Goal: Find specific page/section: Find specific page/section

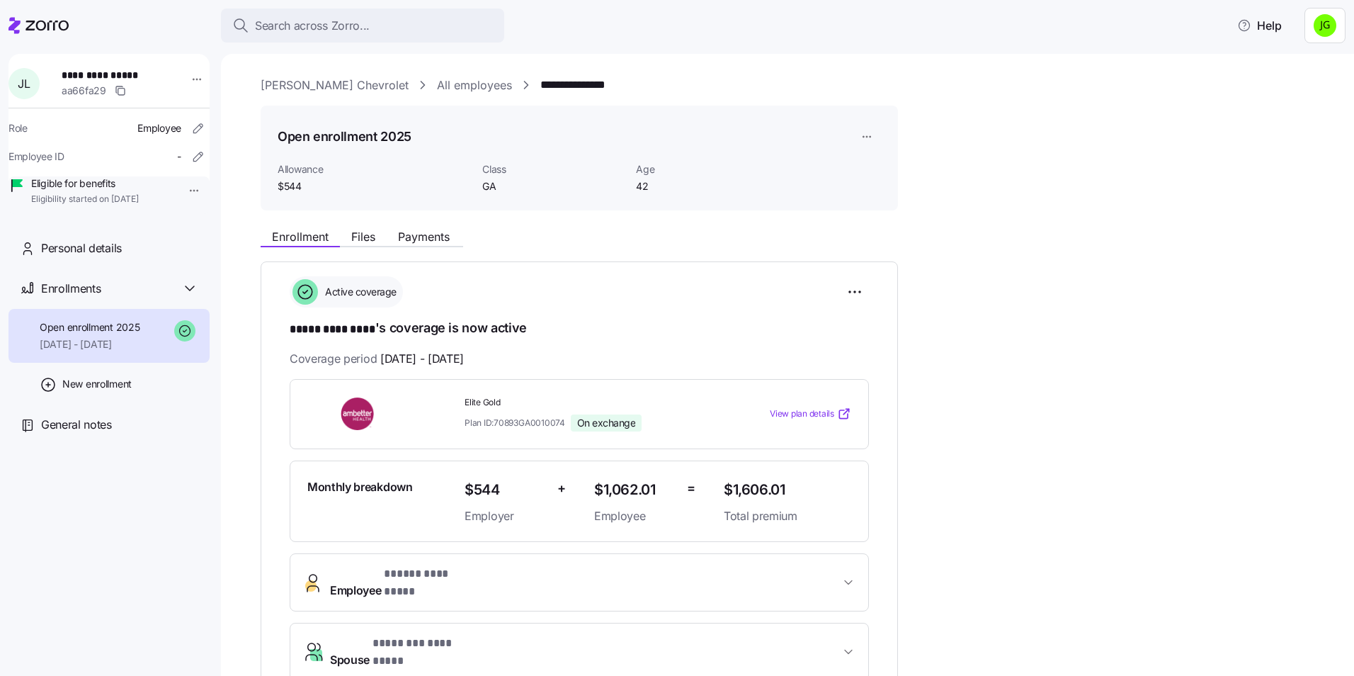
scroll to position [142, 0]
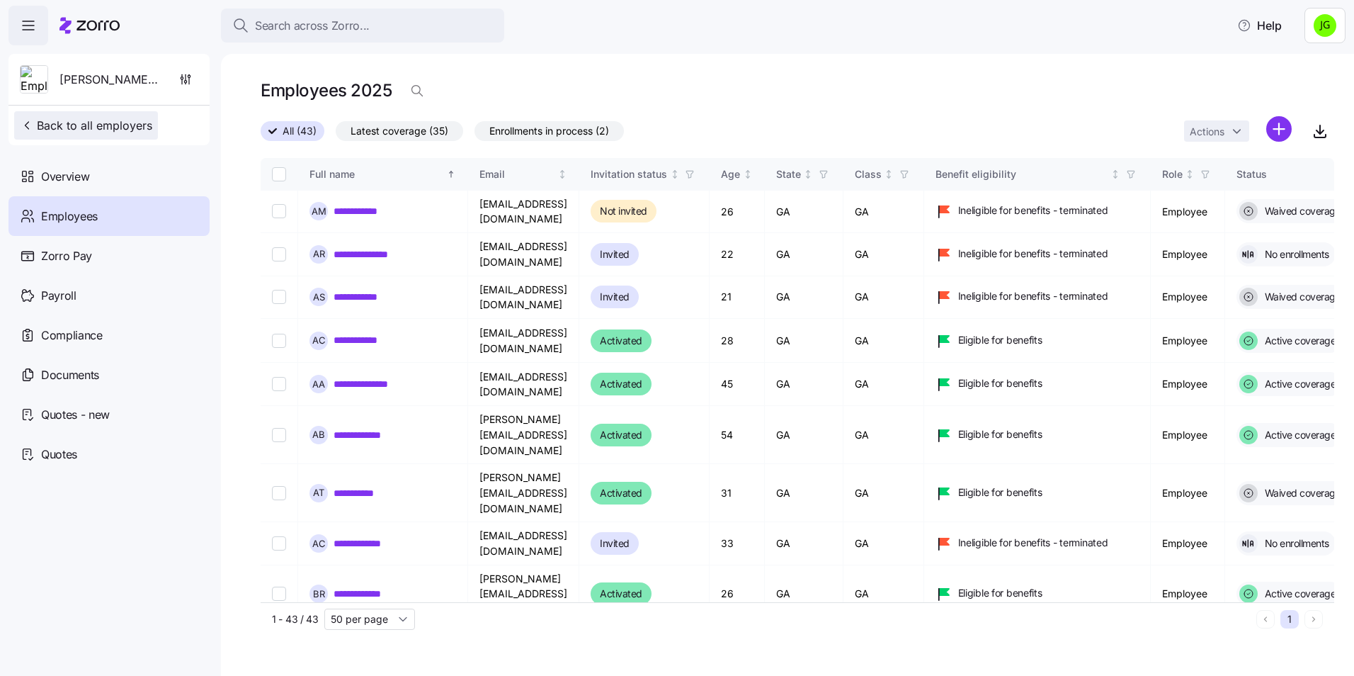
click at [95, 123] on span "Back to all employers" at bounding box center [86, 125] width 132 height 17
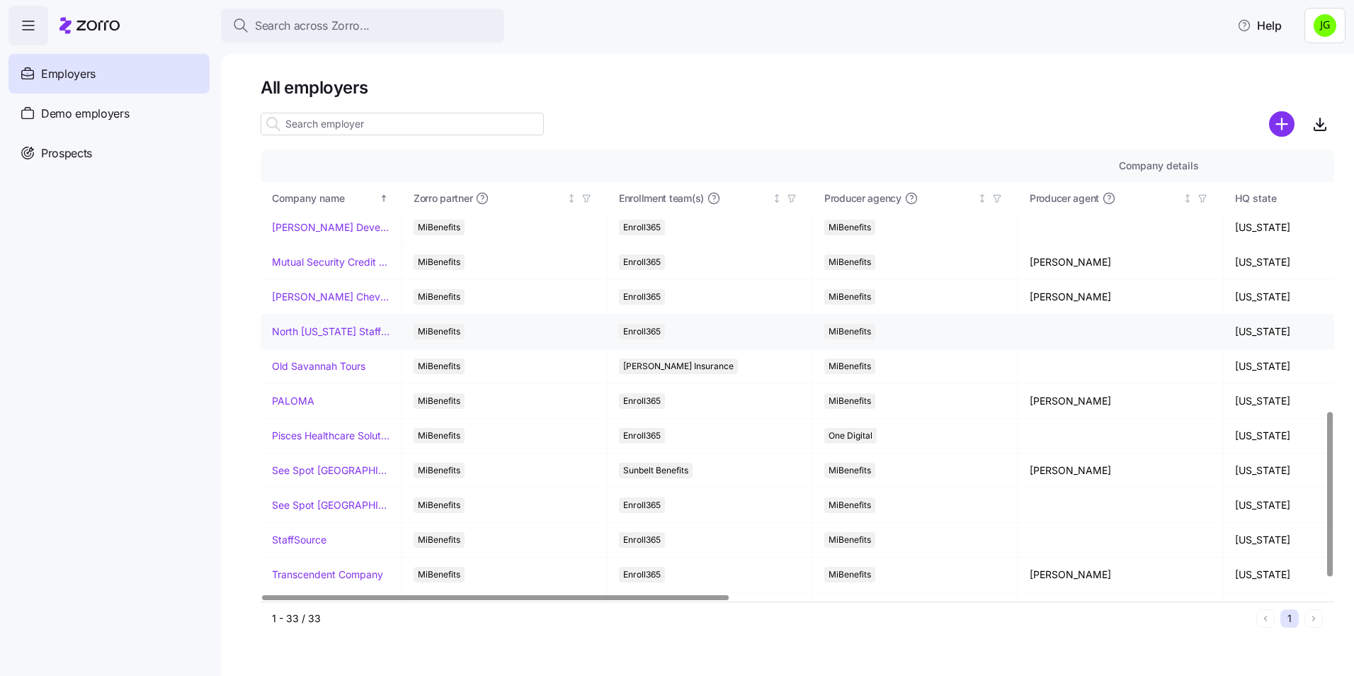
scroll to position [758, 0]
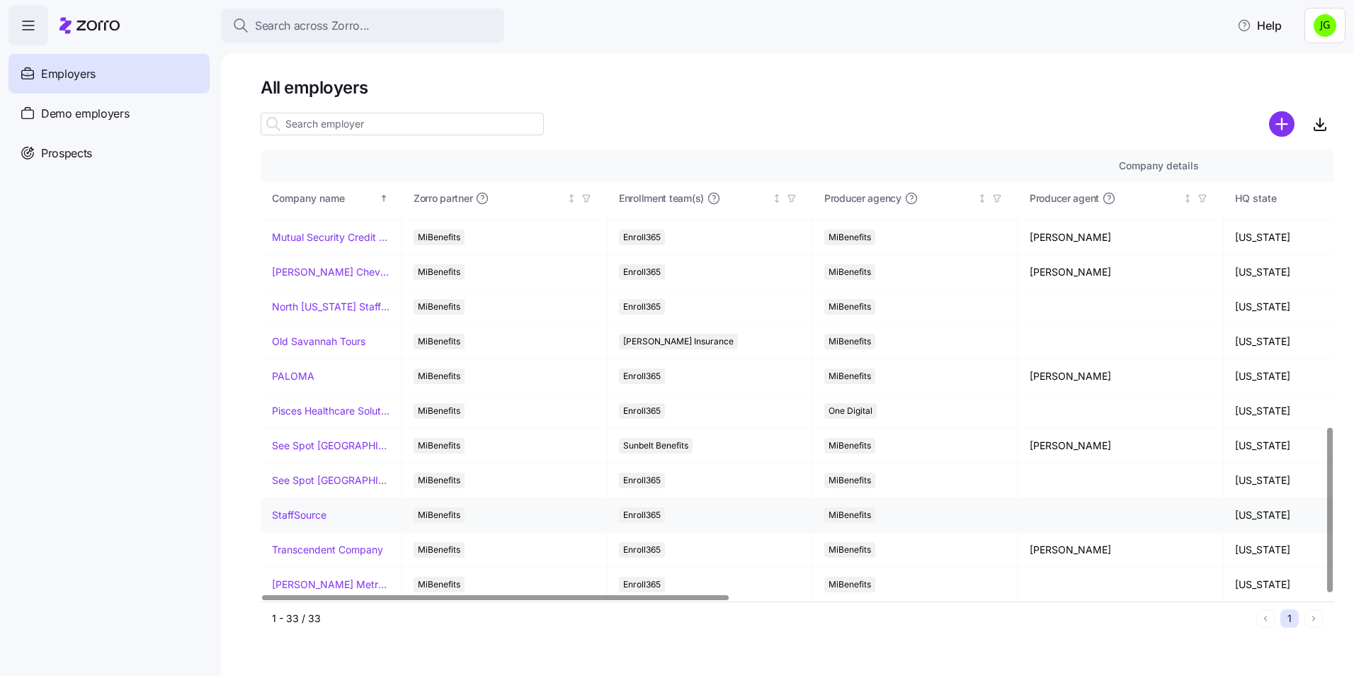
click at [306, 518] on link "StaffSource" at bounding box center [299, 515] width 55 height 14
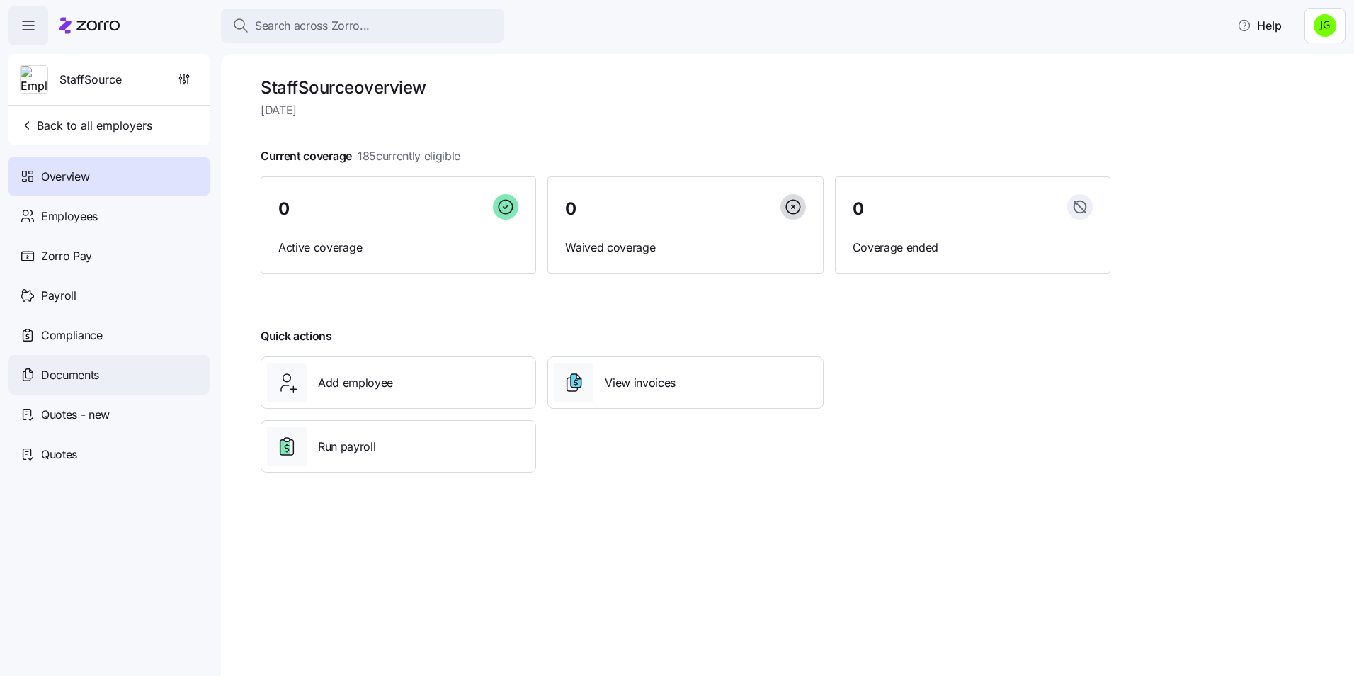
click at [77, 377] on span "Documents" at bounding box center [70, 375] width 58 height 18
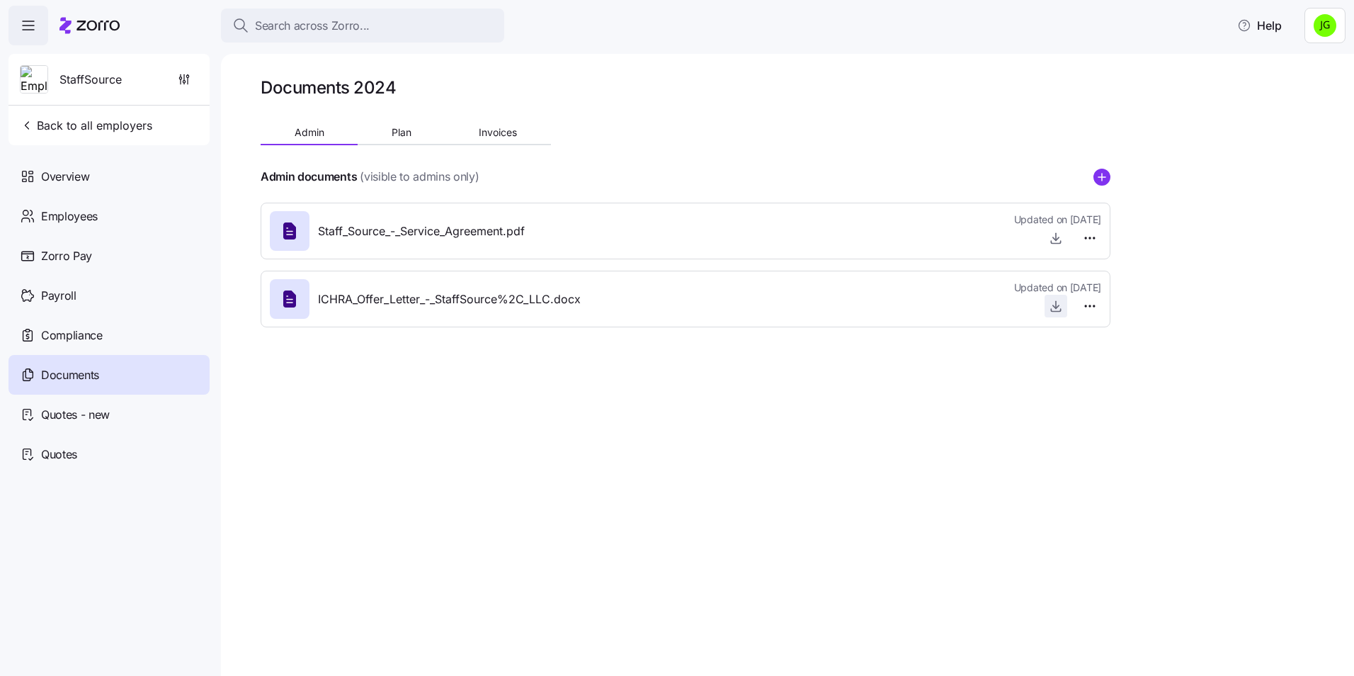
click at [1053, 305] on icon "button" at bounding box center [1056, 306] width 14 height 14
click at [81, 181] on span "Overview" at bounding box center [65, 177] width 48 height 18
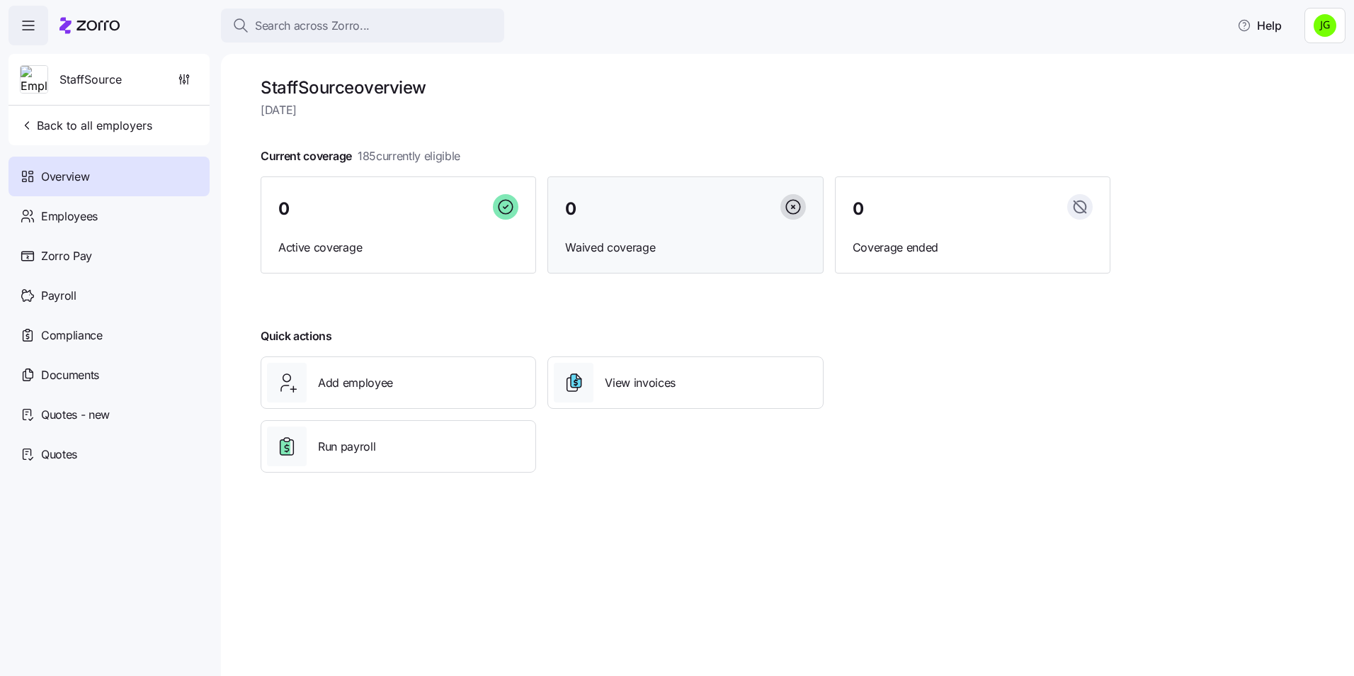
click at [657, 232] on div "0 Waived coverage" at bounding box center [686, 225] width 276 height 98
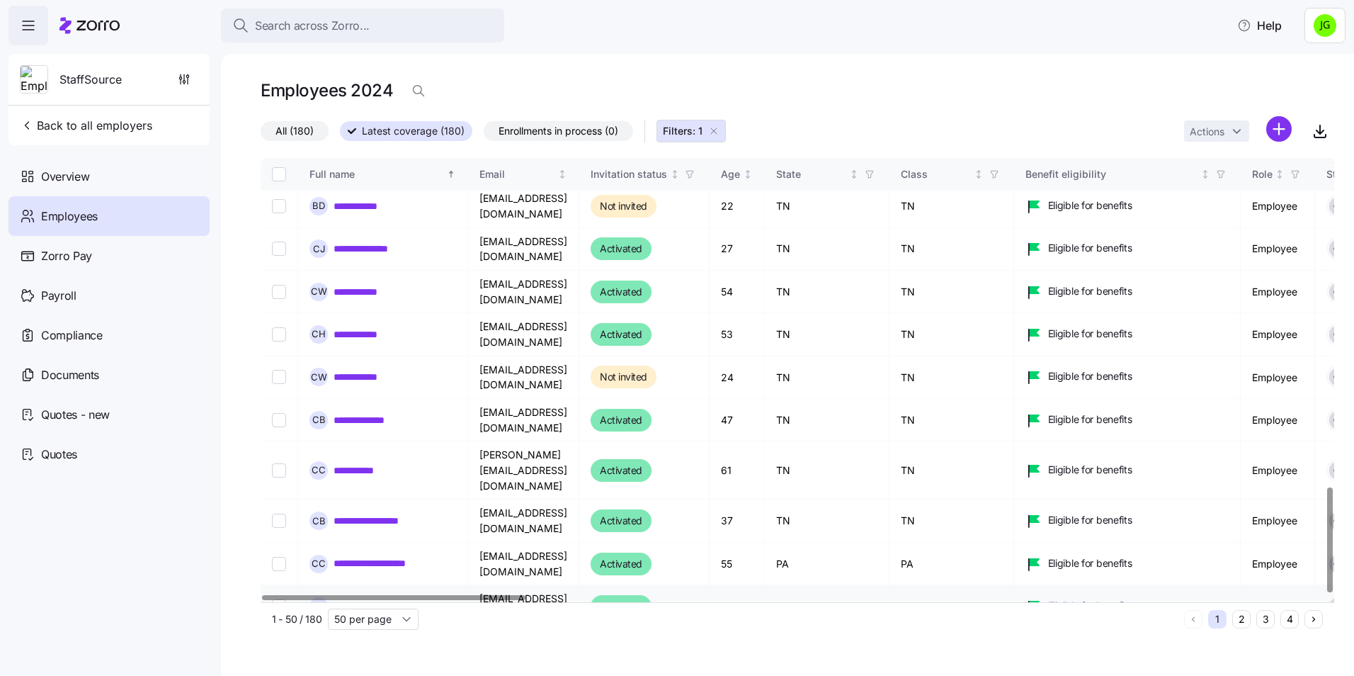
scroll to position [1394, 0]
click at [400, 621] on input "50 per page" at bounding box center [373, 618] width 91 height 21
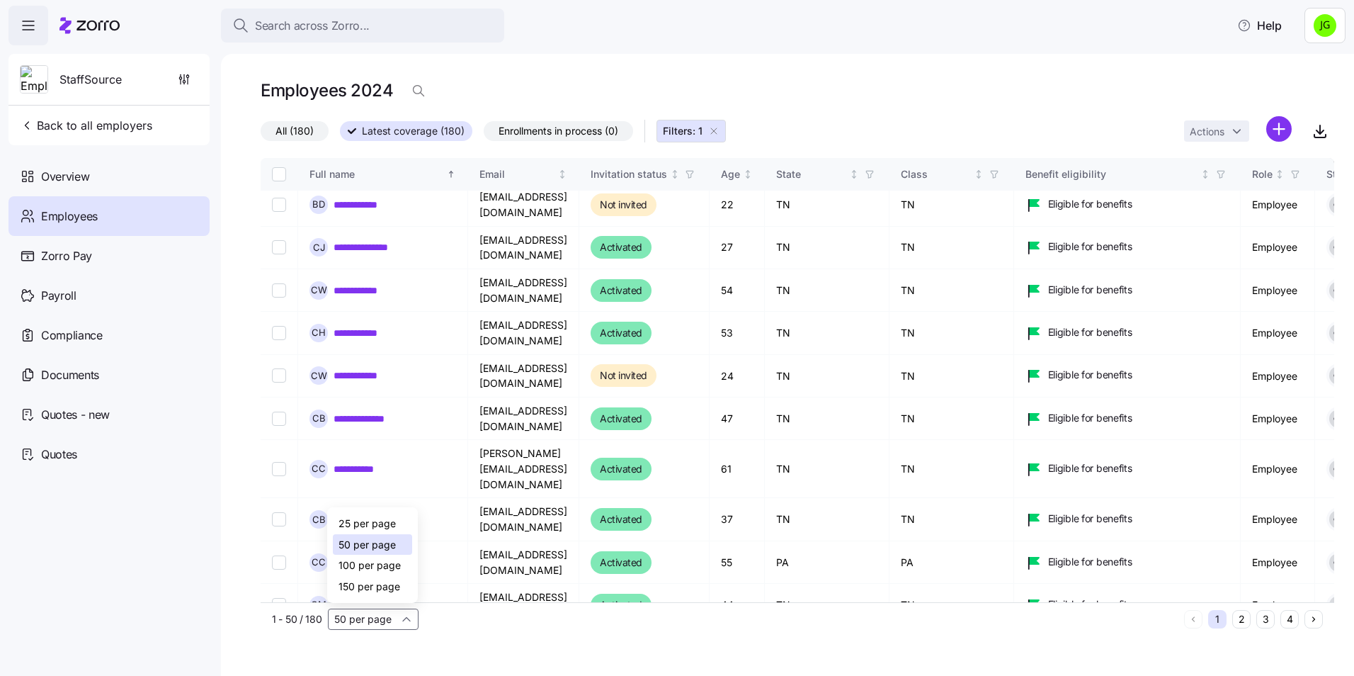
click at [373, 586] on span "150 per page" at bounding box center [370, 587] width 62 height 16
type input "150 per page"
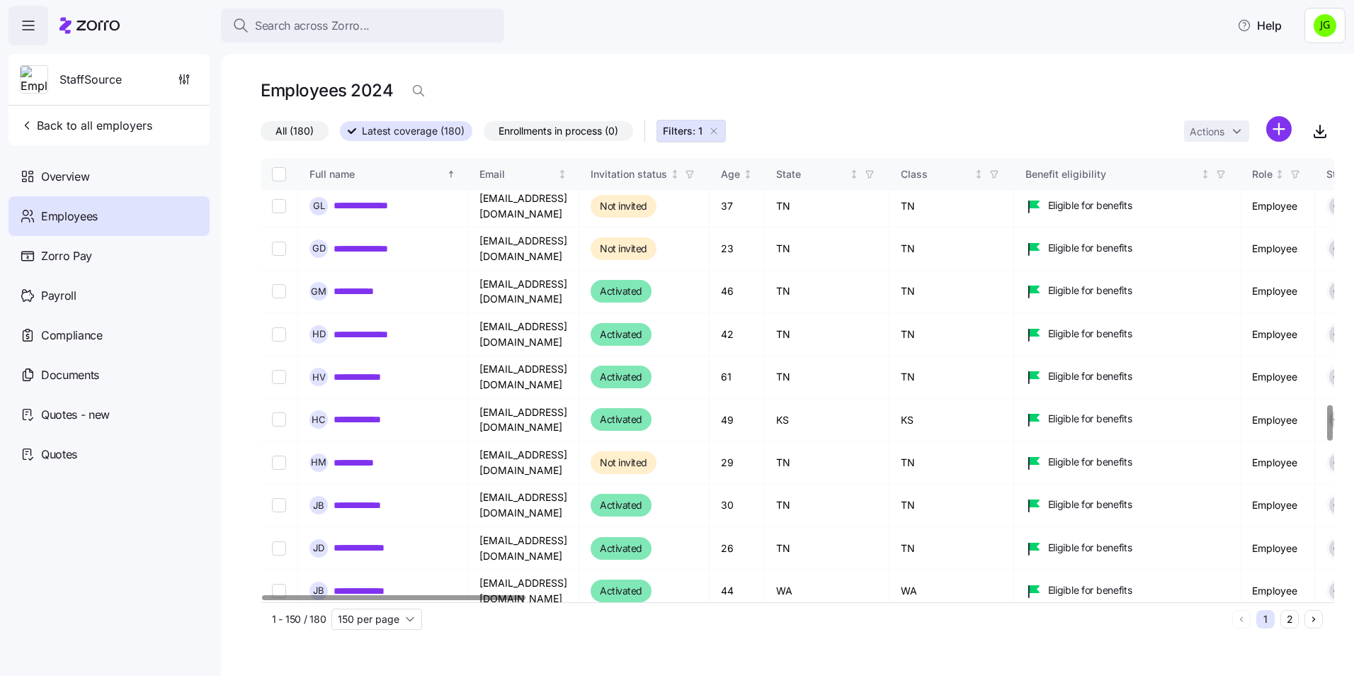
scroll to position [3094, 0]
click at [88, 137] on button "Back to all employers" at bounding box center [86, 125] width 144 height 28
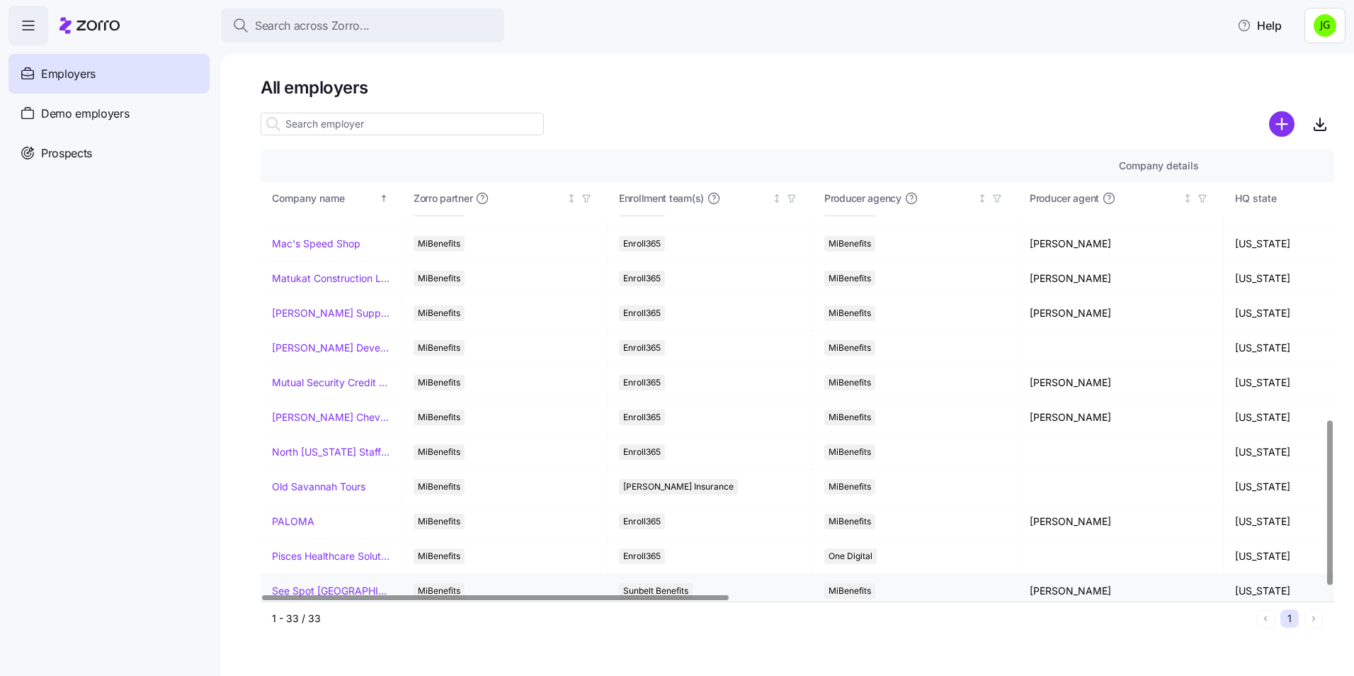
scroll to position [758, 0]
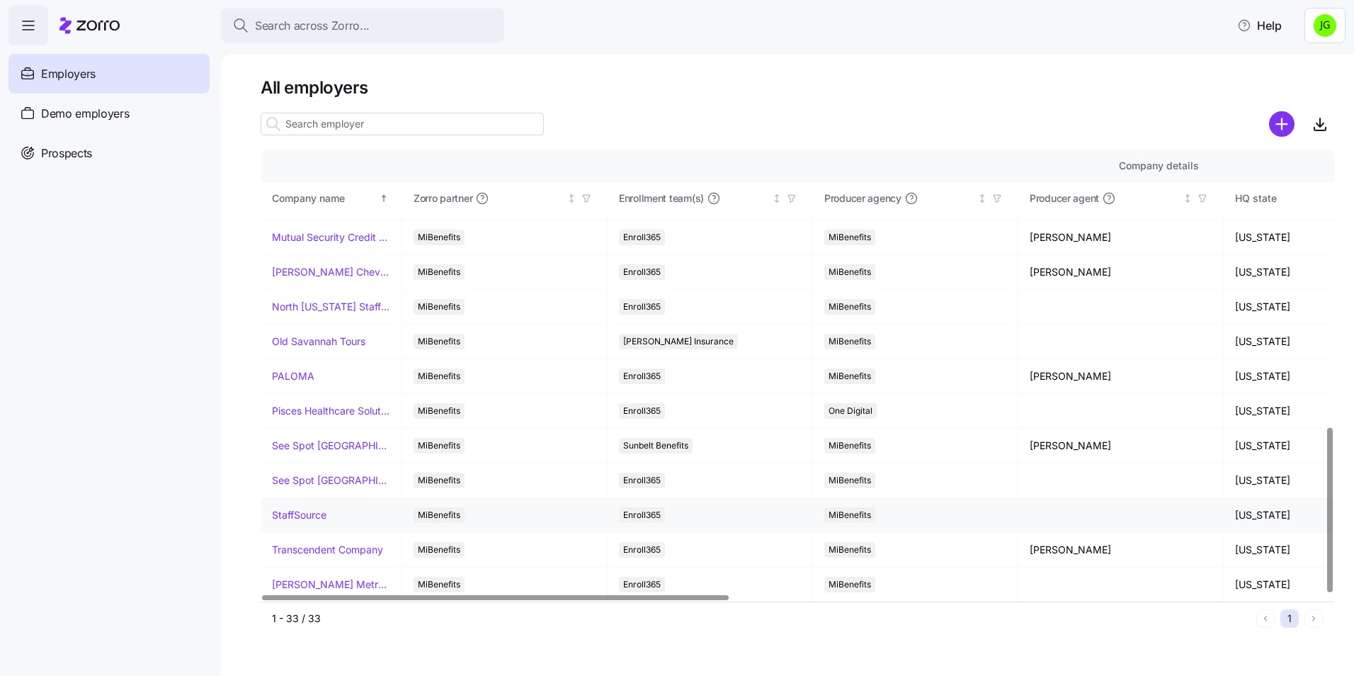
click at [300, 511] on link "StaffSource" at bounding box center [299, 515] width 55 height 14
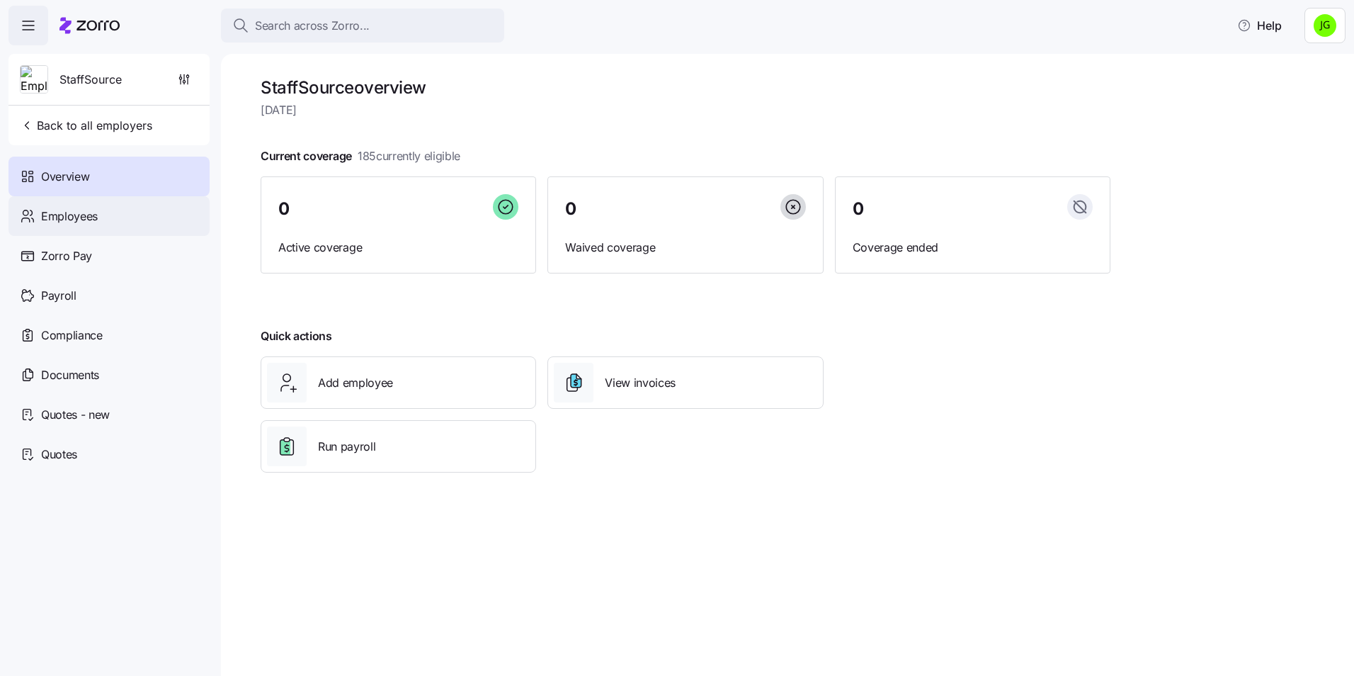
click at [90, 206] on div "Employees" at bounding box center [108, 216] width 201 height 40
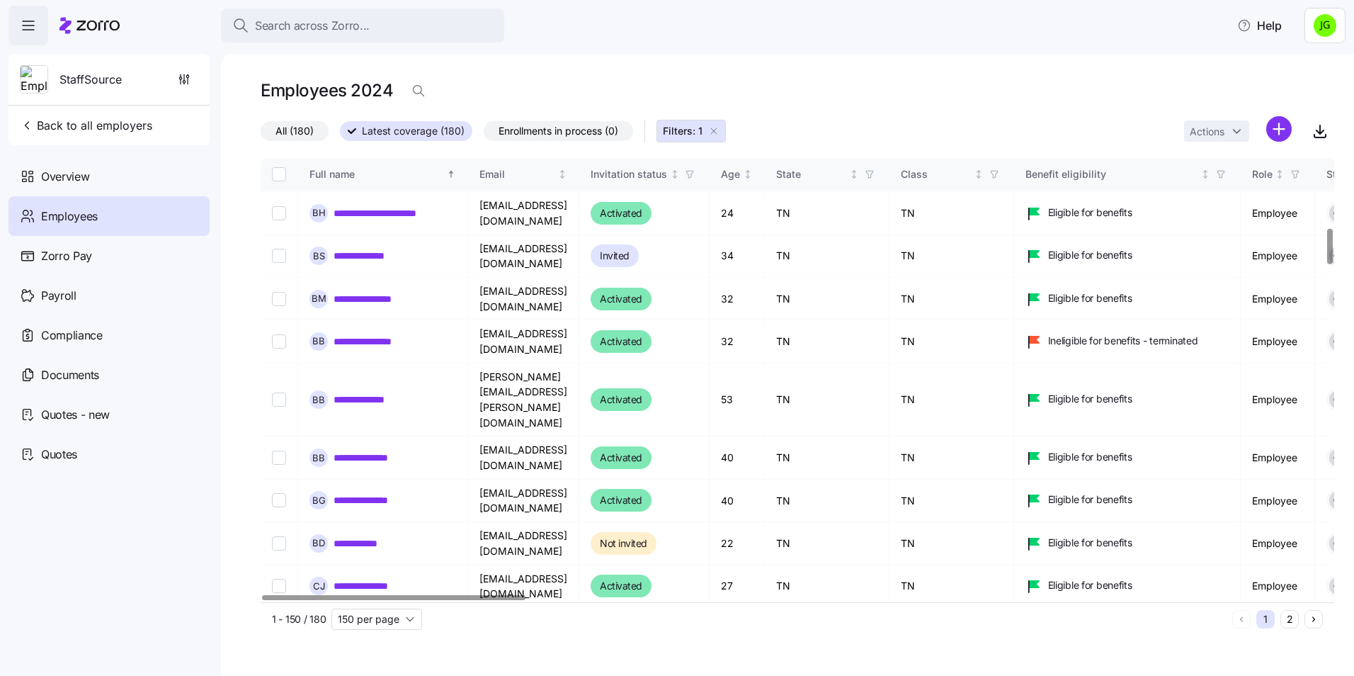
scroll to position [1062, 0]
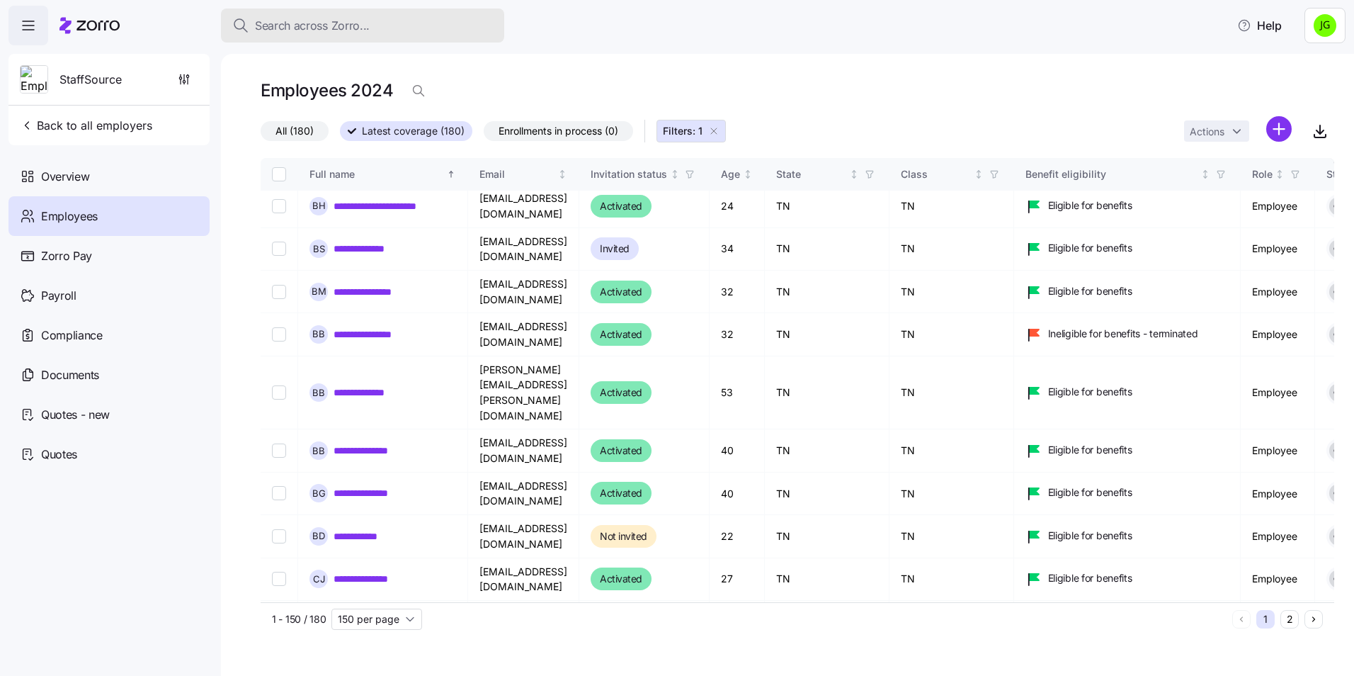
click at [280, 23] on span "Search across Zorro..." at bounding box center [312, 26] width 115 height 18
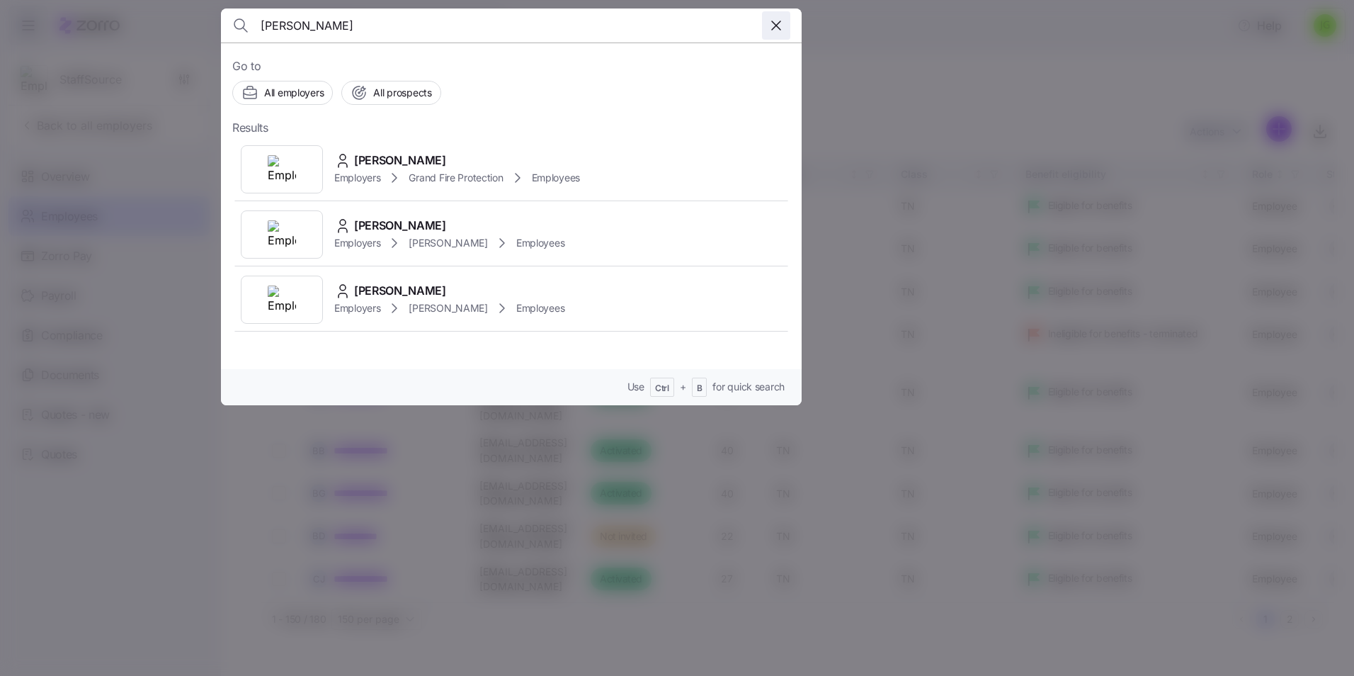
type input "[PERSON_NAME]"
click at [773, 21] on icon "button" at bounding box center [776, 25] width 17 height 17
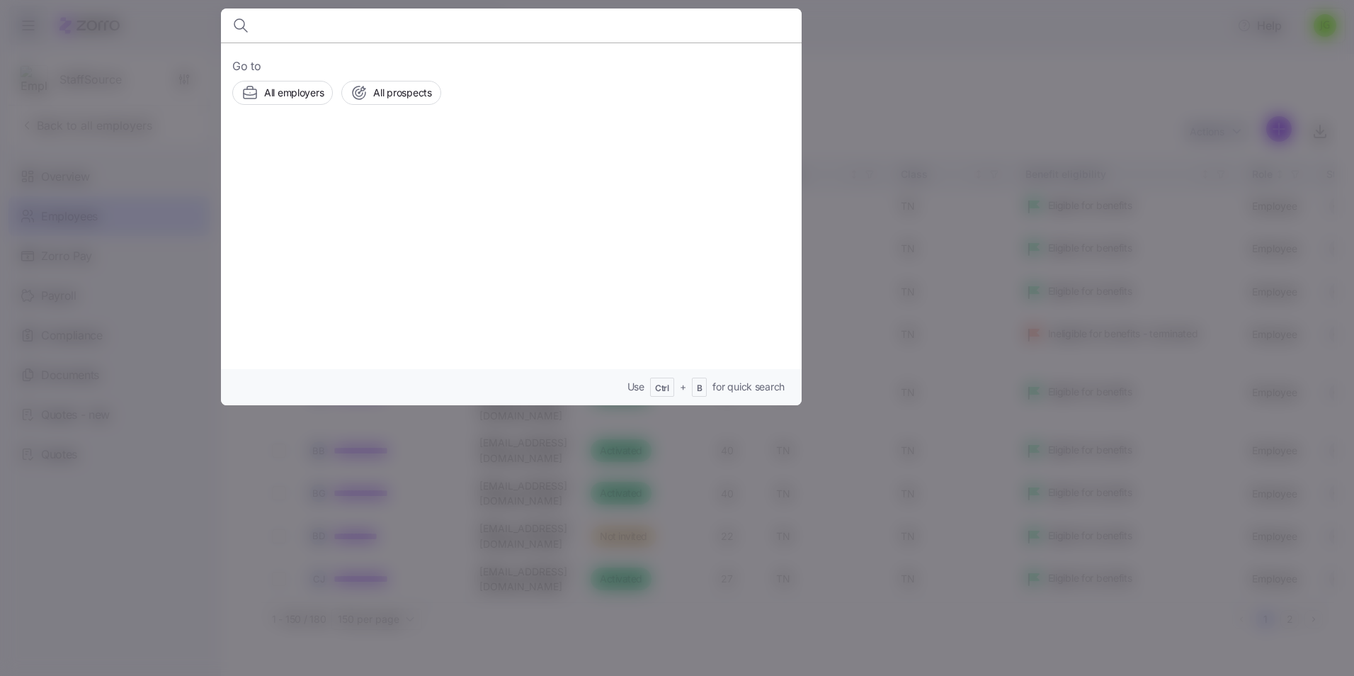
click at [1087, 115] on div at bounding box center [677, 338] width 1354 height 676
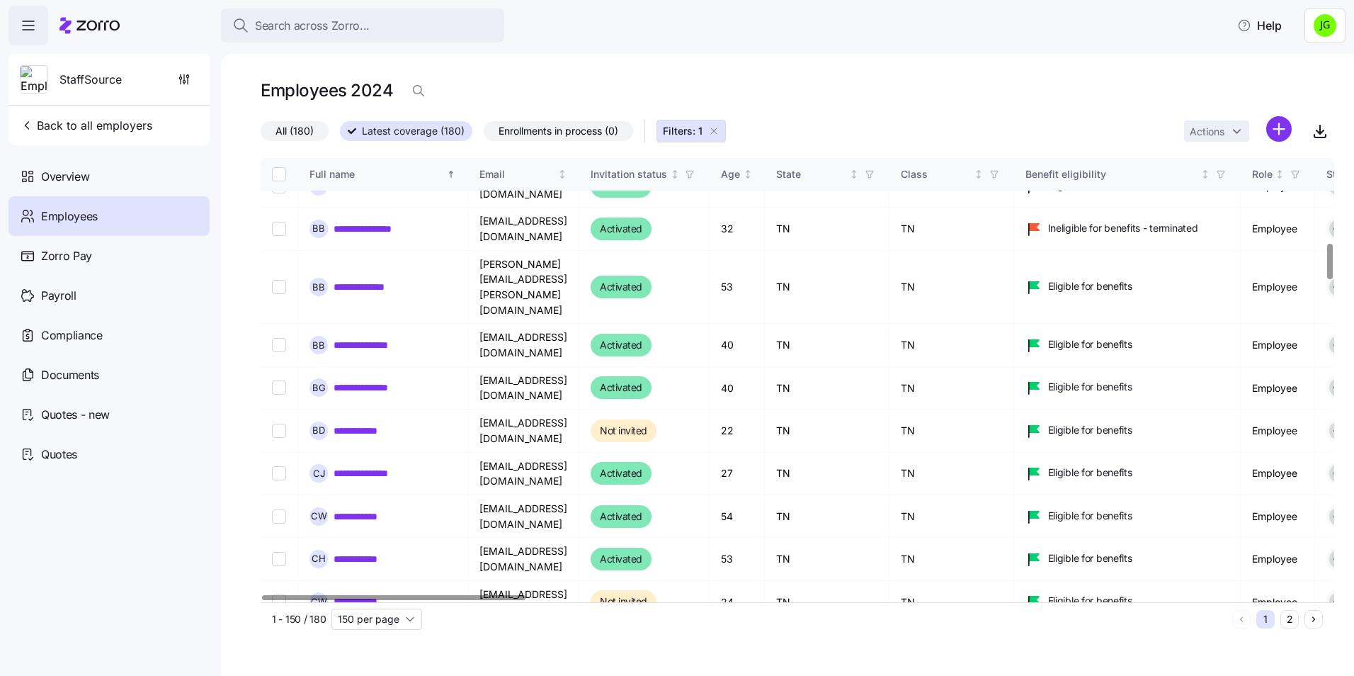
scroll to position [1275, 0]
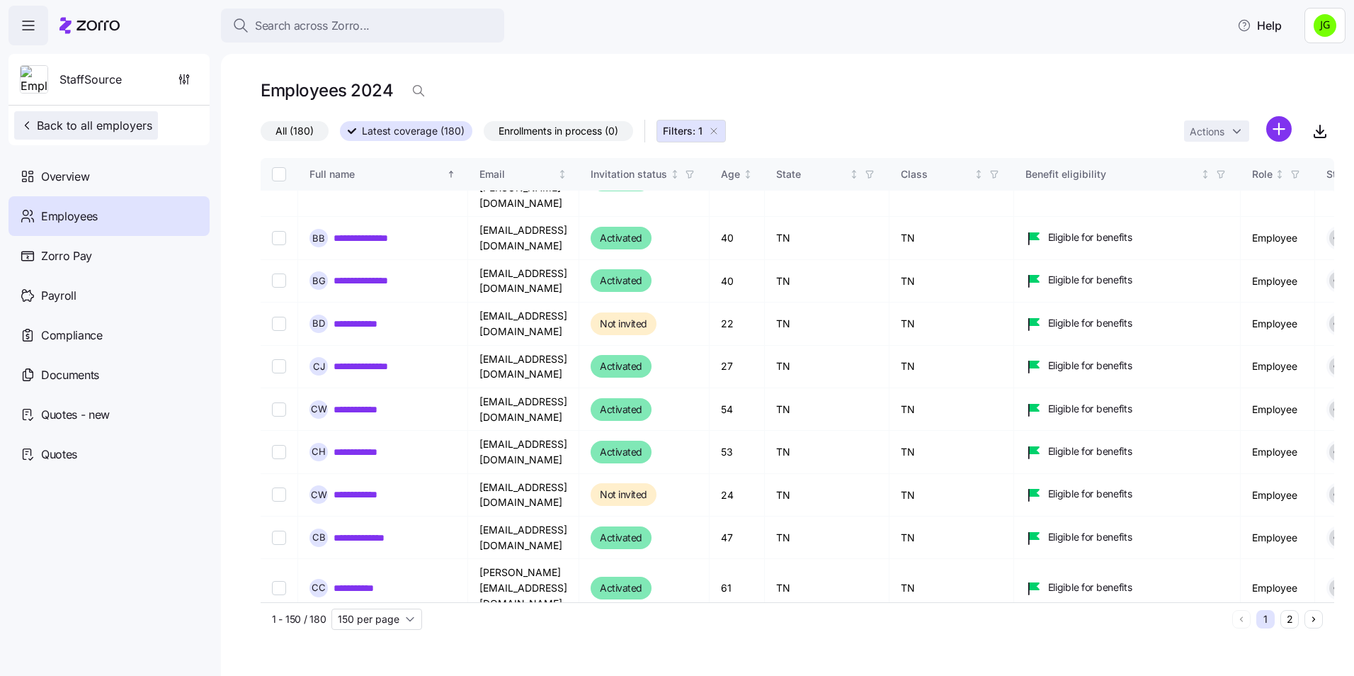
click at [64, 124] on span "Back to all employers" at bounding box center [86, 125] width 132 height 17
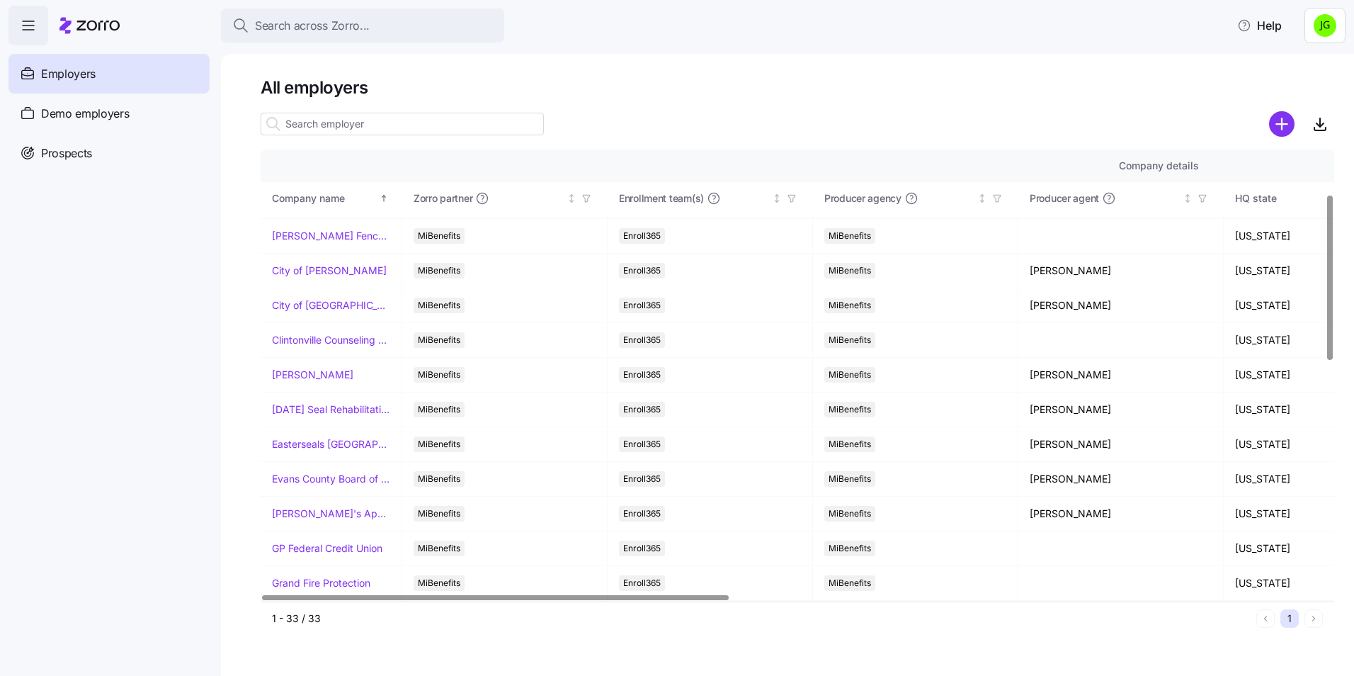
scroll to position [120, 0]
